Goal: Task Accomplishment & Management: Use online tool/utility

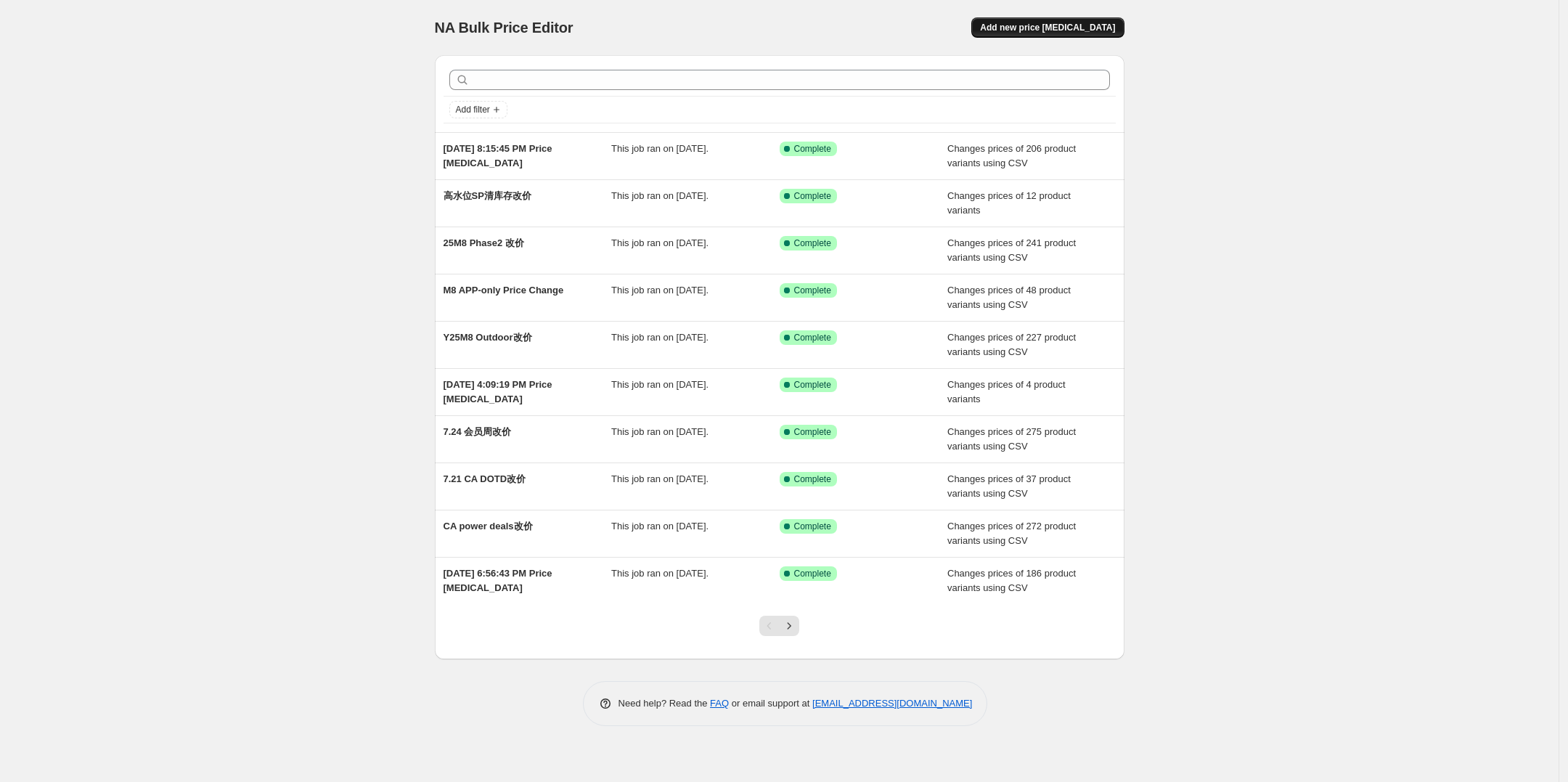
click at [1050, 25] on span "Add new price [MEDICAL_DATA]" at bounding box center [1047, 28] width 135 height 11
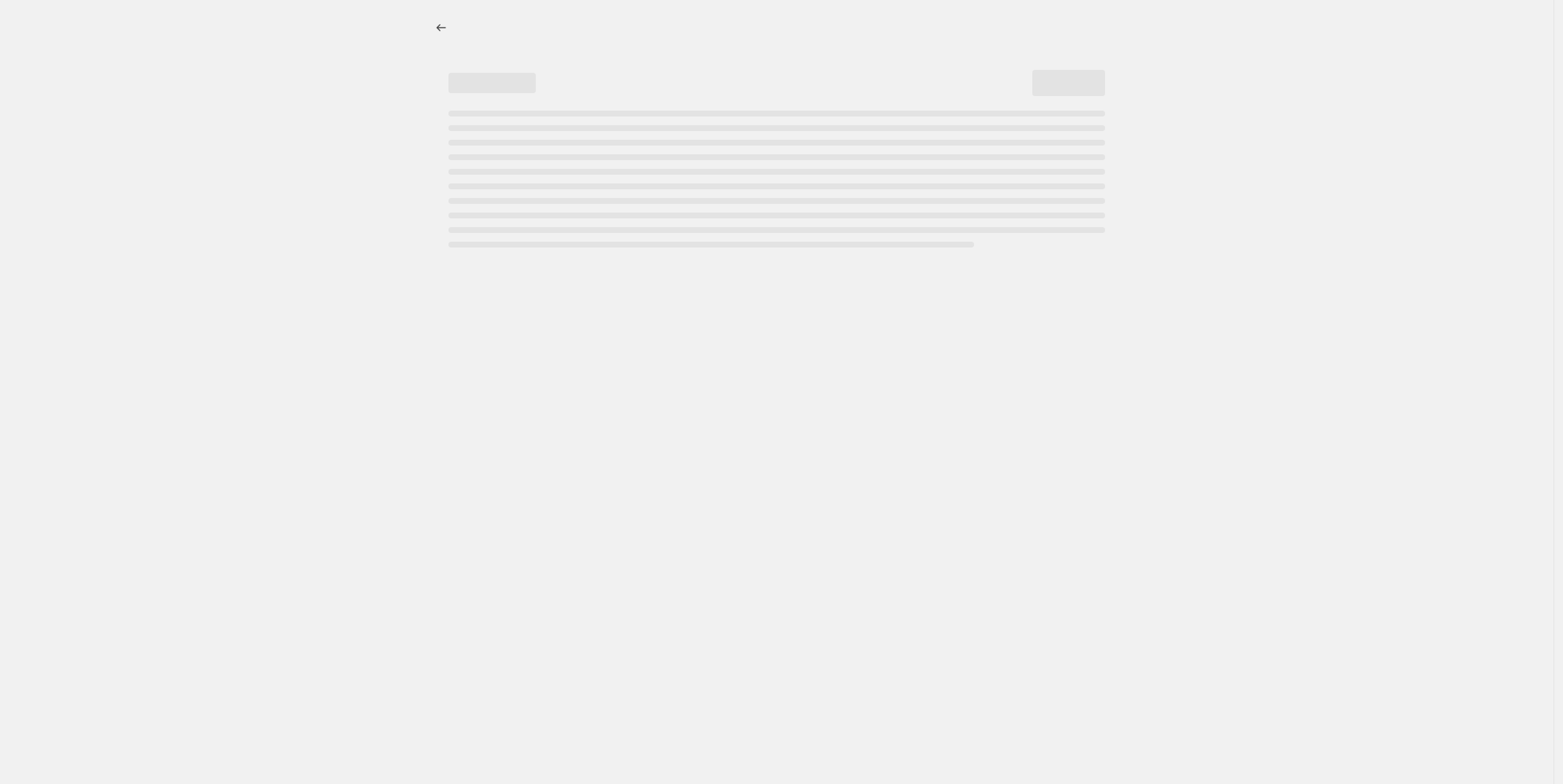
select select "percentage"
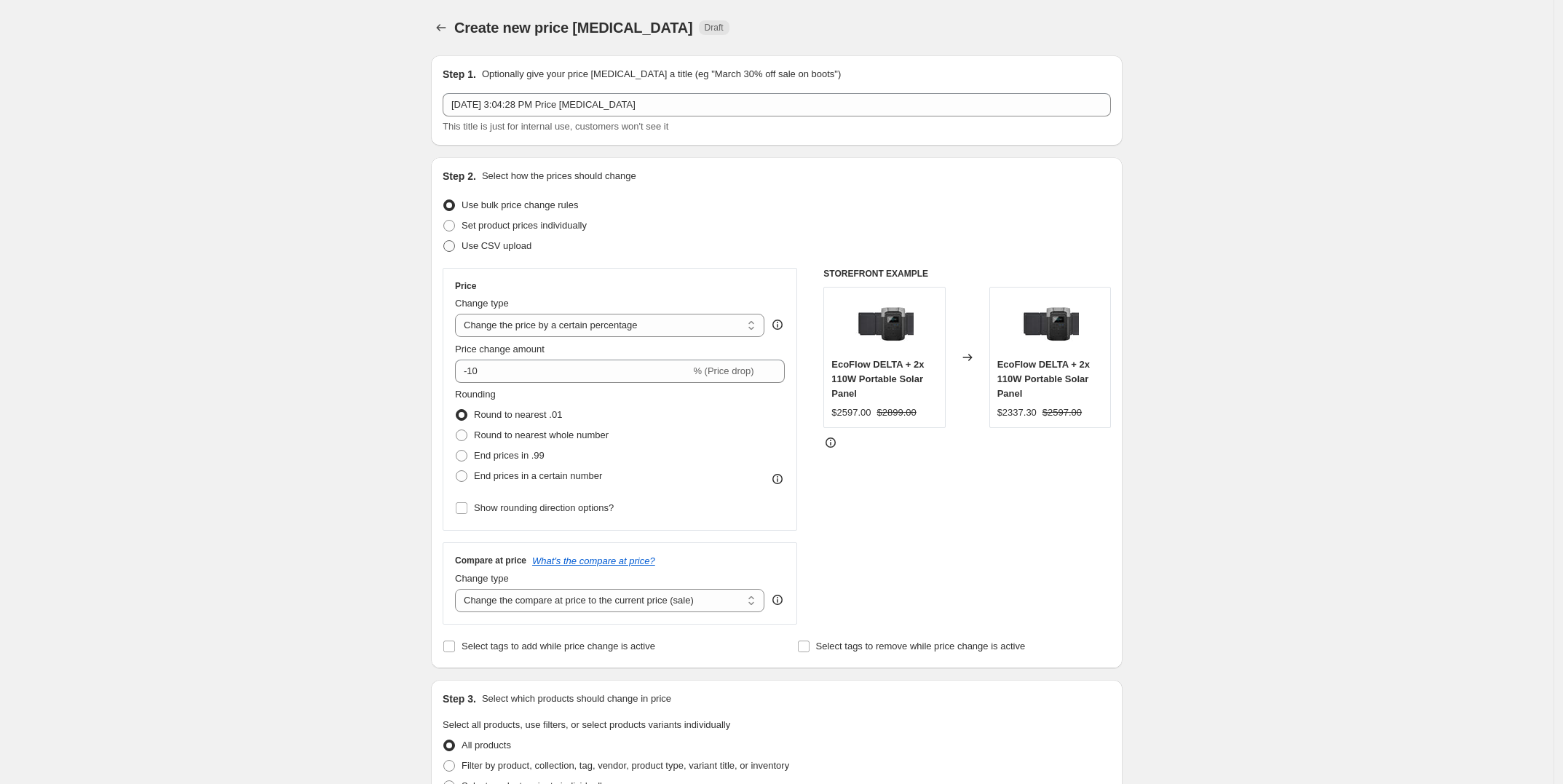
click at [503, 248] on span "Use CSV upload" at bounding box center [497, 245] width 70 height 11
click at [444, 241] on input "Use CSV upload" at bounding box center [443, 240] width 1 height 1
radio input "true"
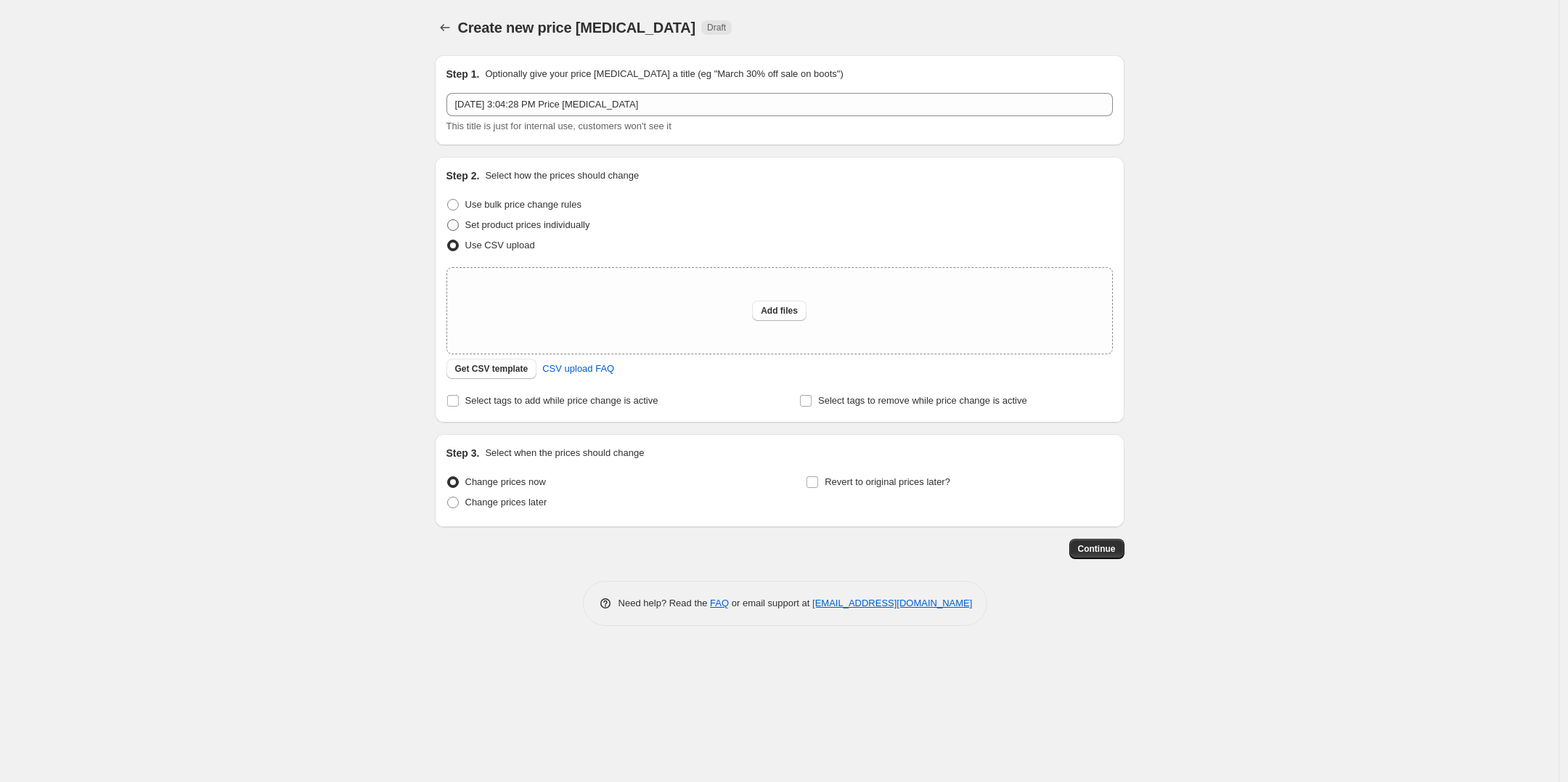
click at [532, 231] on span "Set product prices individually" at bounding box center [528, 225] width 125 height 15
click at [448, 220] on input "Set product prices individually" at bounding box center [448, 219] width 1 height 1
radio input "true"
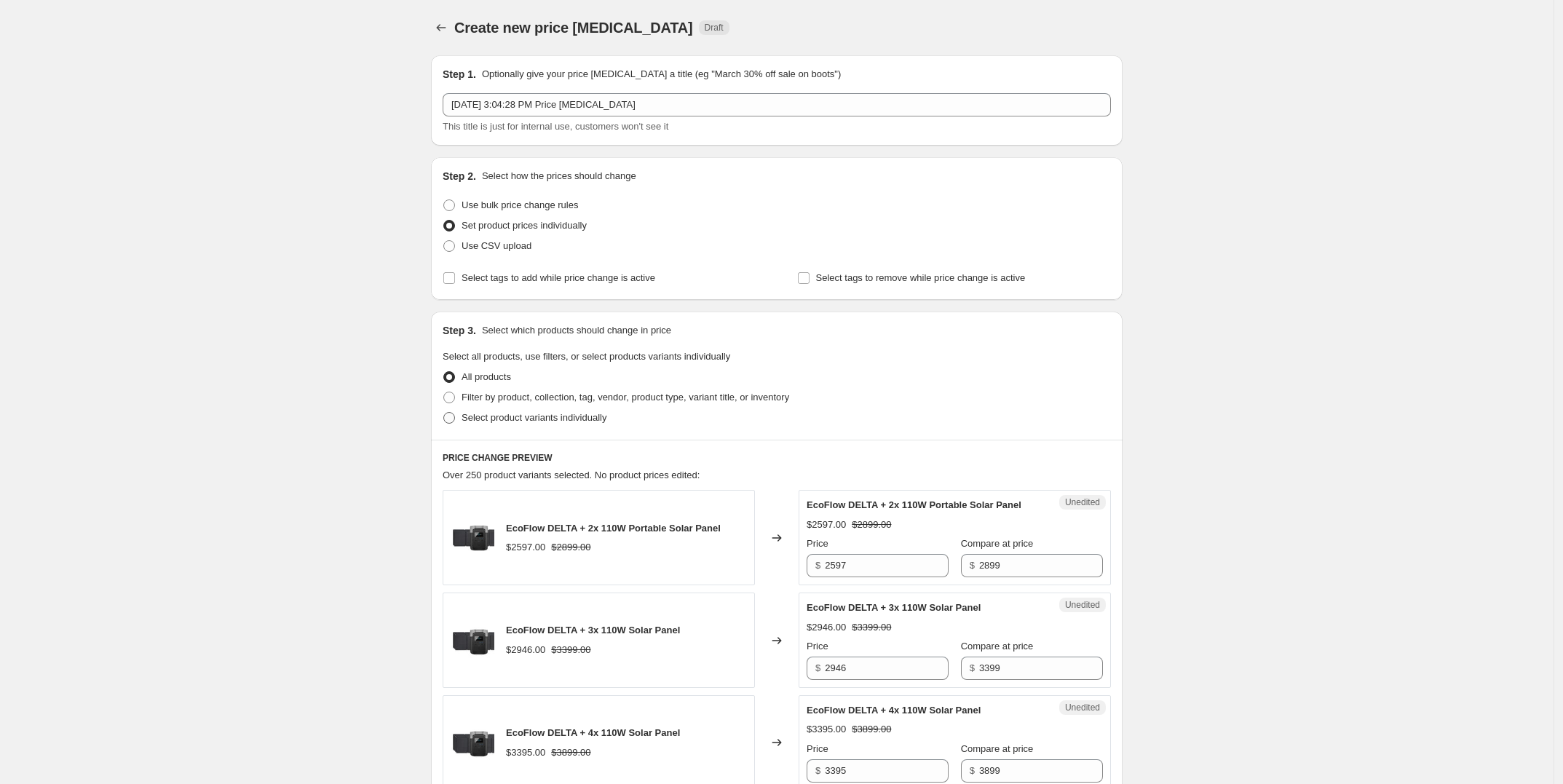
click at [519, 422] on span "Select product variants individually" at bounding box center [534, 417] width 145 height 11
click at [444, 413] on input "Select product variants individually" at bounding box center [443, 412] width 1 height 1
radio input "true"
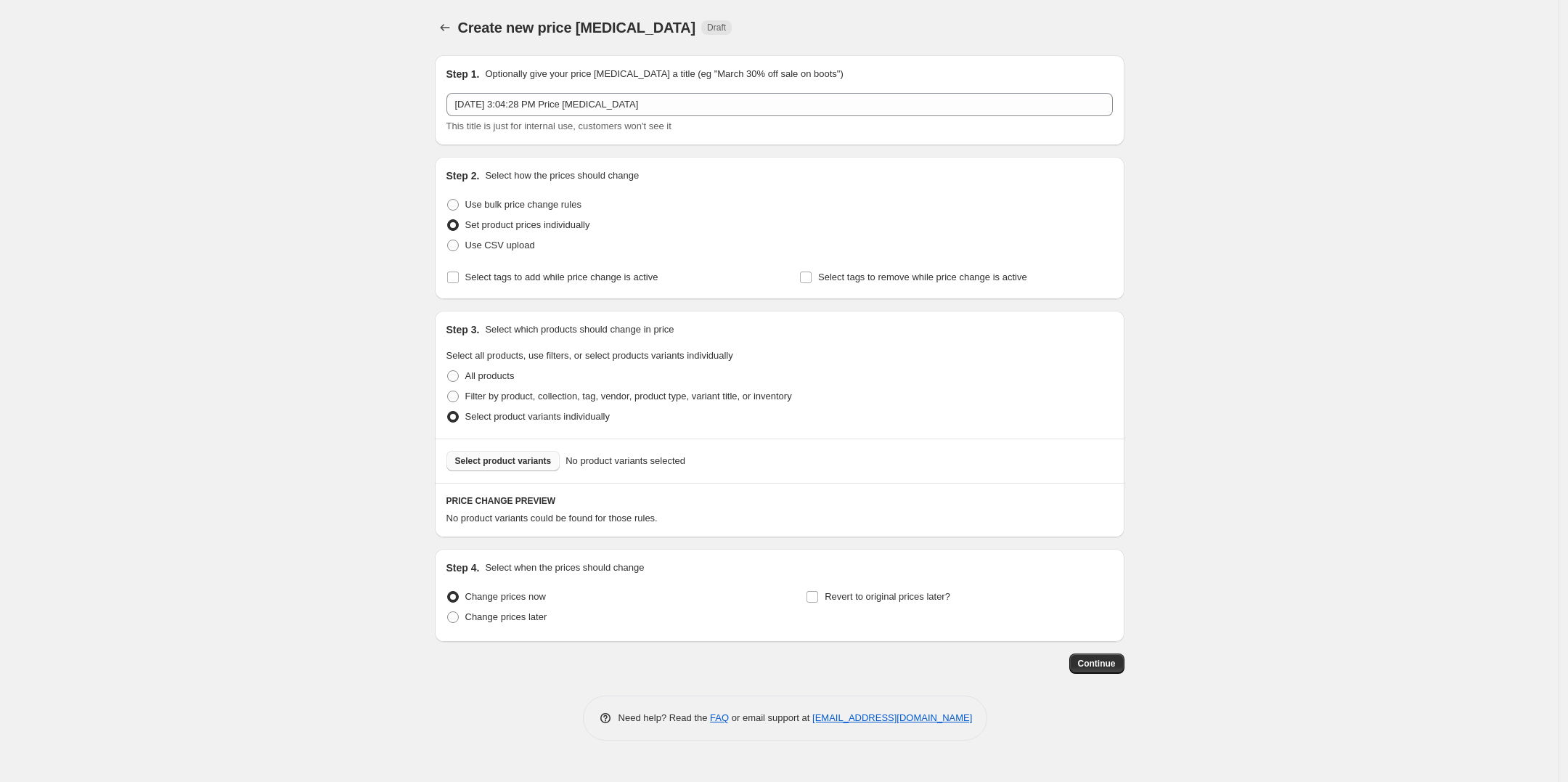
click at [518, 457] on span "Select product variants" at bounding box center [503, 460] width 97 height 11
